Goal: Find specific page/section: Find specific page/section

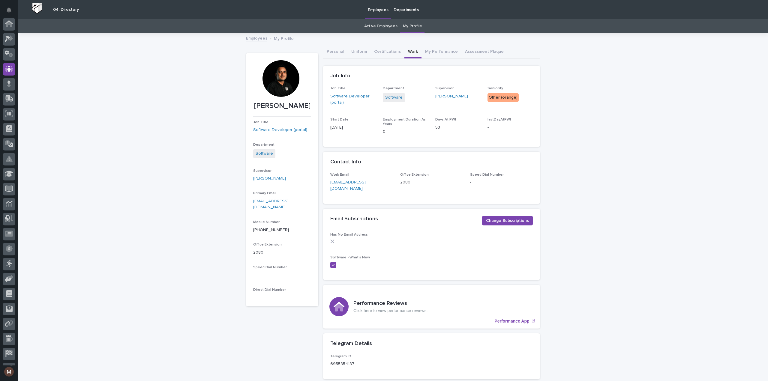
scroll to position [42, 0]
click at [4, 27] on div at bounding box center [9, 27] width 13 height 13
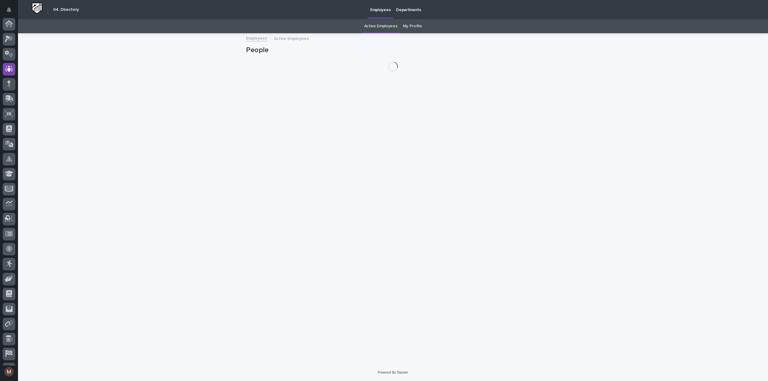
scroll to position [42, 0]
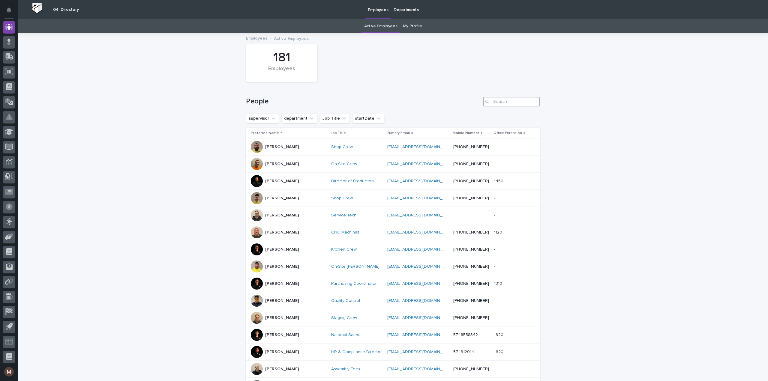
click at [496, 102] on input "Search" at bounding box center [511, 102] width 57 height 10
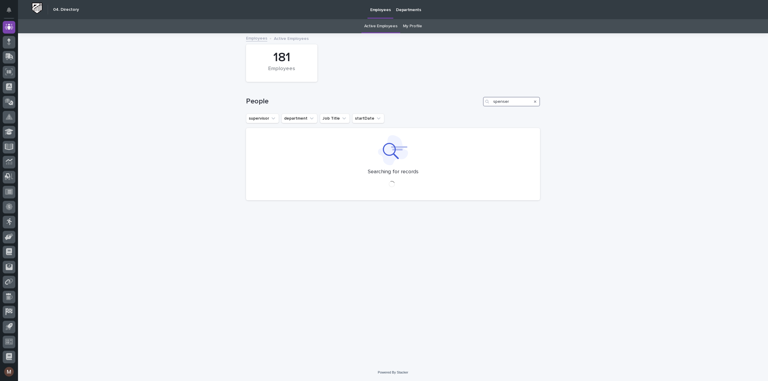
type input "spenser"
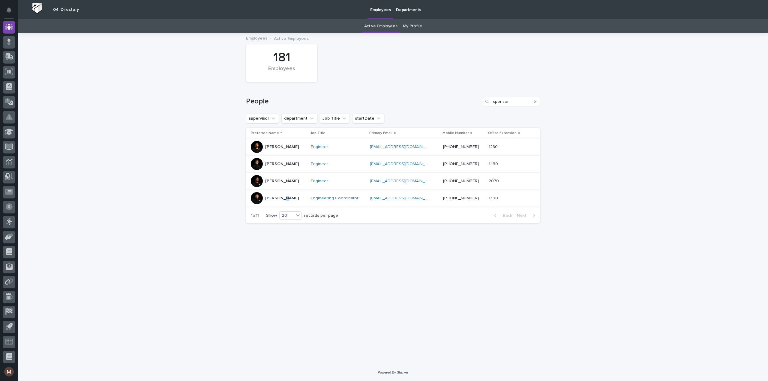
click at [281, 197] on p "[PERSON_NAME]" at bounding box center [282, 198] width 34 height 5
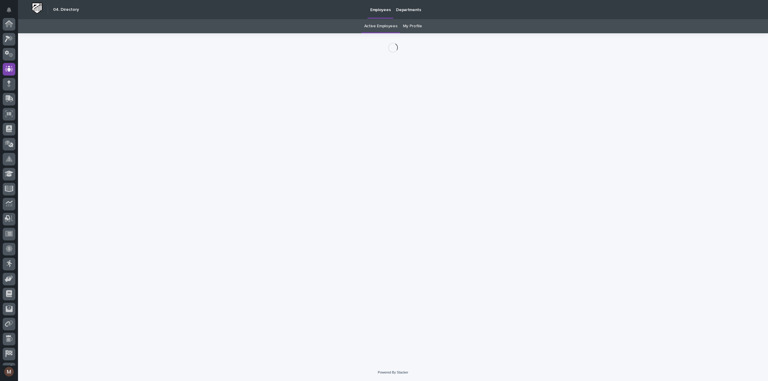
scroll to position [42, 0]
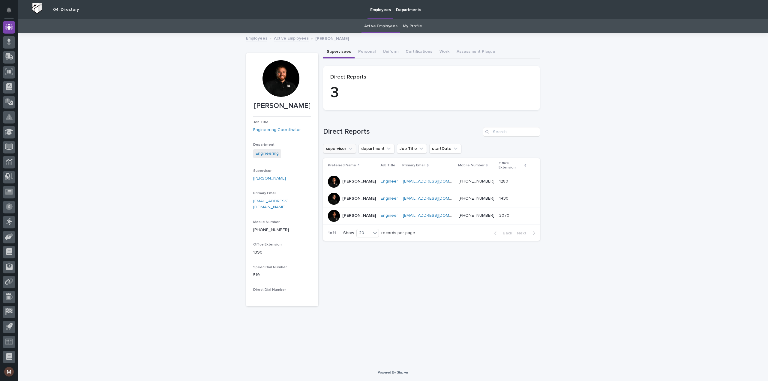
click at [350, 146] on icon "supervisor" at bounding box center [350, 149] width 6 height 6
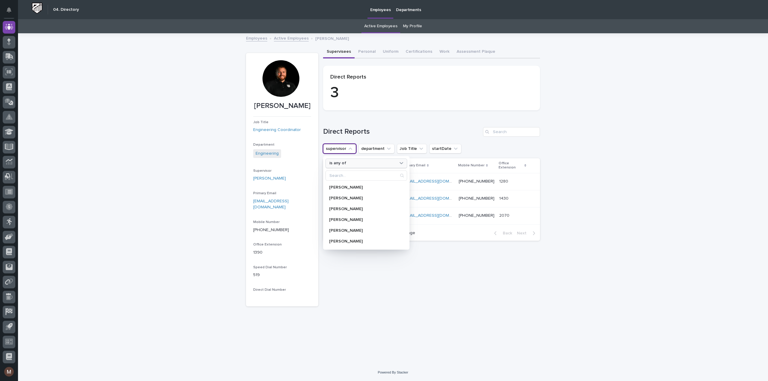
click at [356, 161] on div "is any of" at bounding box center [362, 163] width 71 height 6
click at [340, 201] on div "is" at bounding box center [366, 198] width 76 height 10
click at [376, 131] on h1 "Direct Reports" at bounding box center [402, 132] width 158 height 9
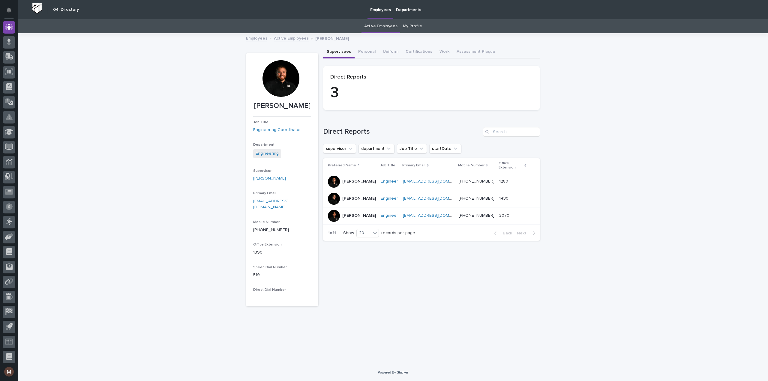
click at [267, 178] on link "[PERSON_NAME]" at bounding box center [269, 179] width 33 height 6
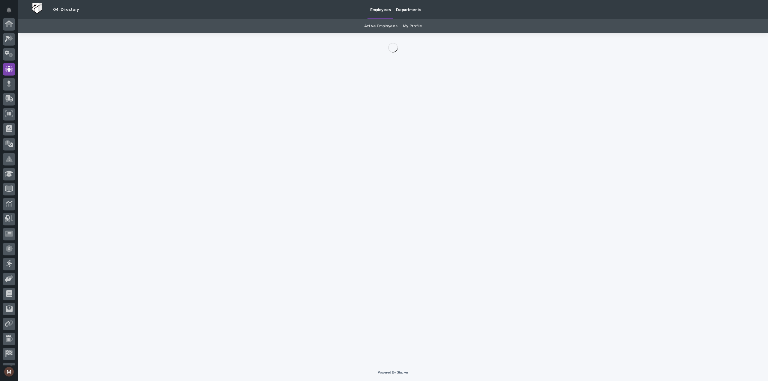
scroll to position [42, 0]
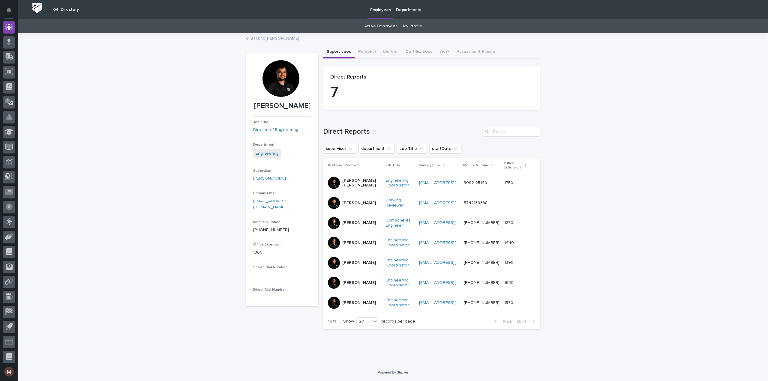
drag, startPoint x: 257, startPoint y: 104, endPoint x: 241, endPoint y: 106, distance: 16.9
click at [241, 106] on div "Loading... Saving… Loading... Saving… [PERSON_NAME] [PERSON_NAME] Job Title Dir…" at bounding box center [393, 199] width 750 height 330
